Goal: Task Accomplishment & Management: Manage account settings

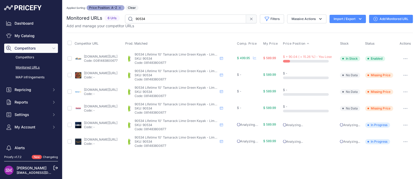
click at [97, 73] on link "competitiveedgeproducts.com/90534-lifetime-10-tamarack-lime-green-kayak_p_2721.…" at bounding box center [101, 73] width 34 height 4
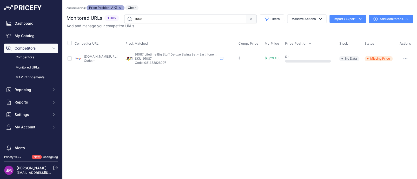
click at [406, 58] on icon "button" at bounding box center [405, 58] width 4 height 1
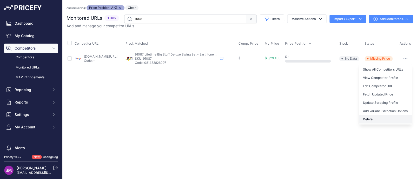
click at [376, 121] on button "Delete" at bounding box center [385, 119] width 53 height 8
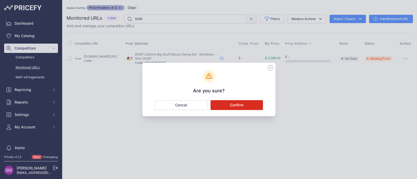
click at [243, 103] on button "Confirm" at bounding box center [237, 105] width 53 height 10
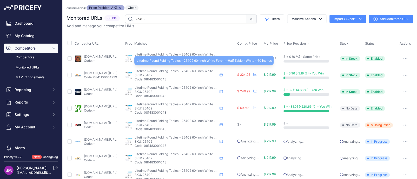
scroll to position [9, 0]
